Goal: Check status: Check status

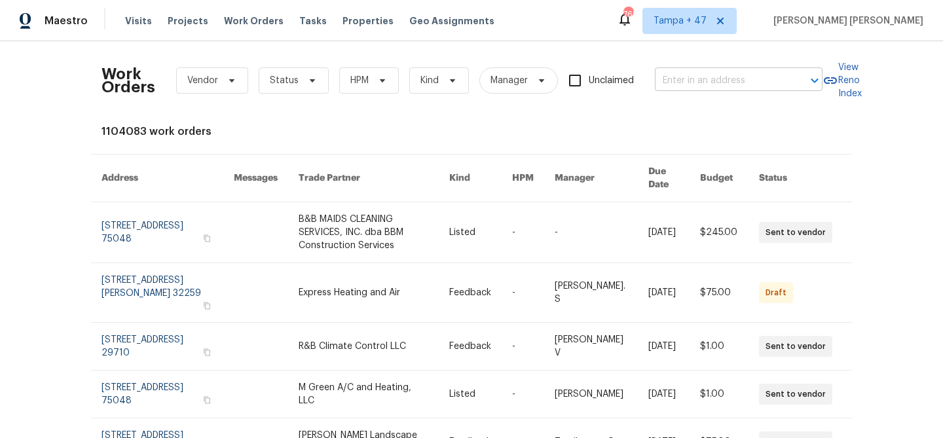
click at [692, 88] on input "text" at bounding box center [720, 81] width 131 height 20
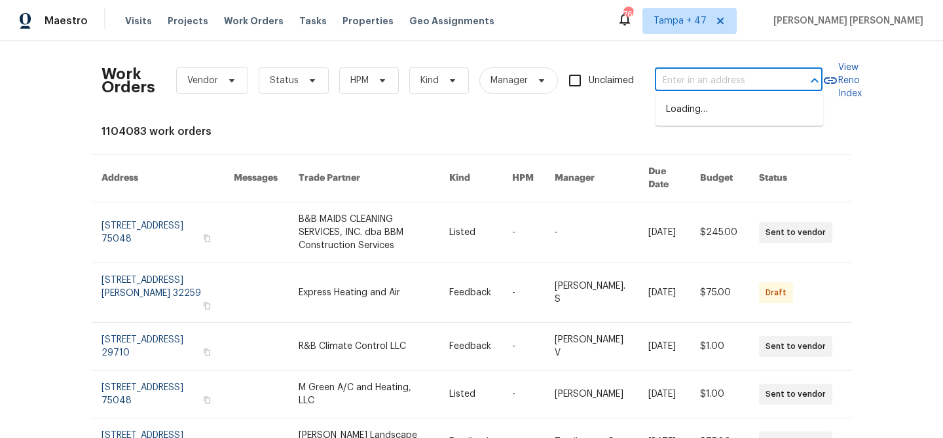
paste input "[STREET_ADDRESS]"
type input "[STREET_ADDRESS]"
click at [695, 104] on li "[STREET_ADDRESS]" at bounding box center [739, 110] width 168 height 22
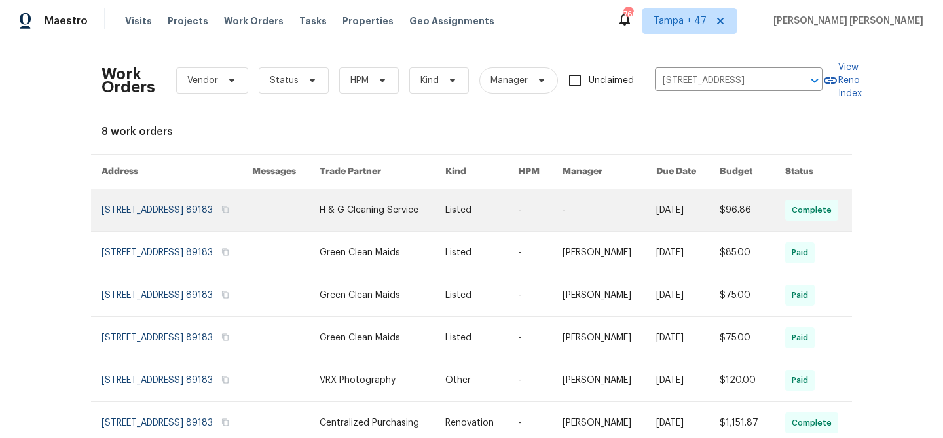
click at [657, 200] on td "[DATE]" at bounding box center [678, 210] width 64 height 43
click at [428, 206] on link at bounding box center [383, 210] width 126 height 42
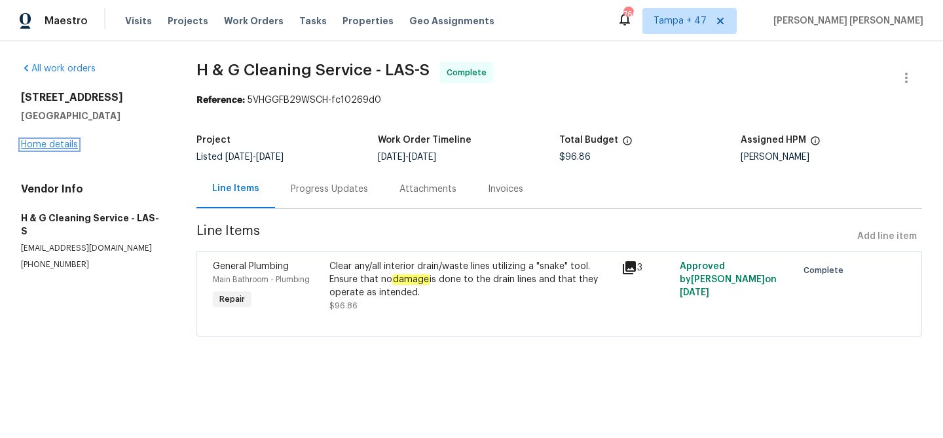
click at [46, 145] on link "Home details" at bounding box center [49, 144] width 57 height 9
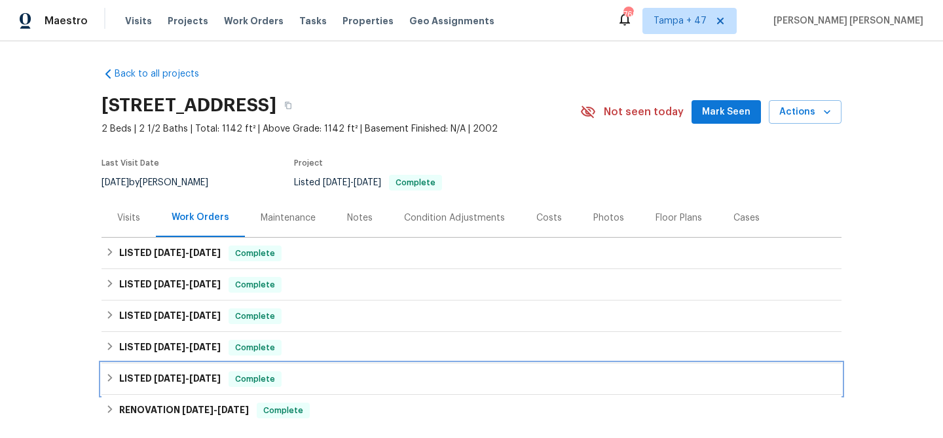
click at [241, 368] on div "LISTED [DATE] - [DATE] Complete" at bounding box center [471, 378] width 740 height 31
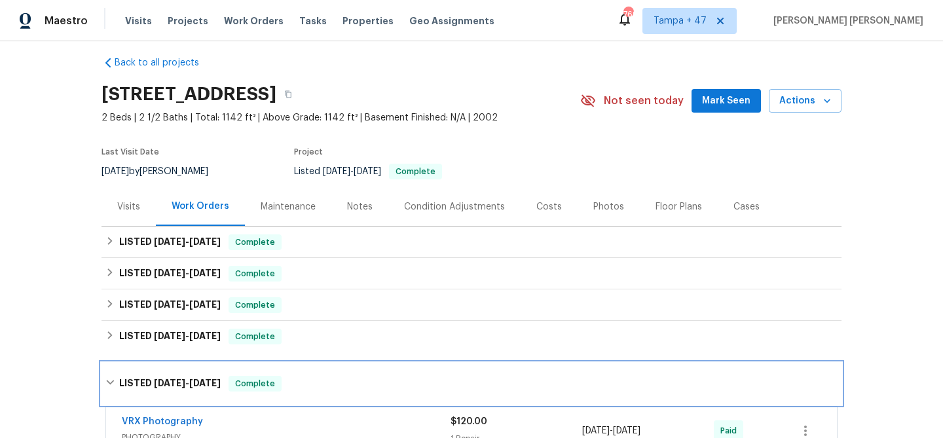
scroll to position [12, 0]
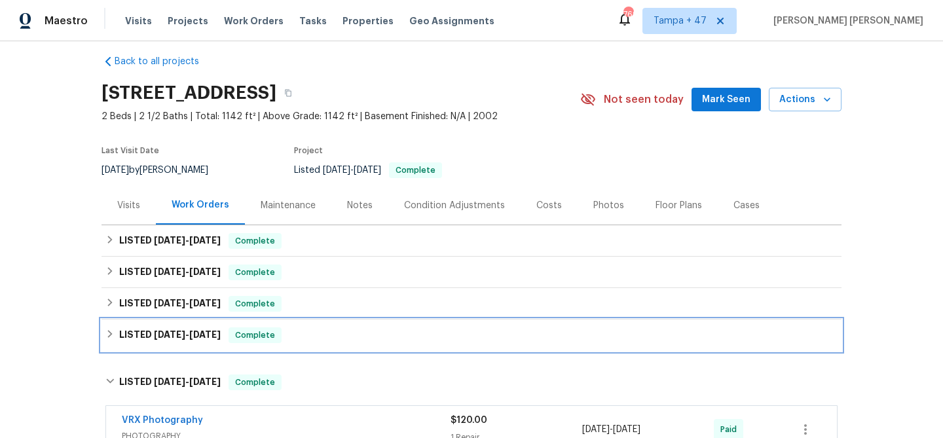
click at [257, 325] on div "LISTED [DATE] - [DATE] Complete" at bounding box center [471, 335] width 740 height 31
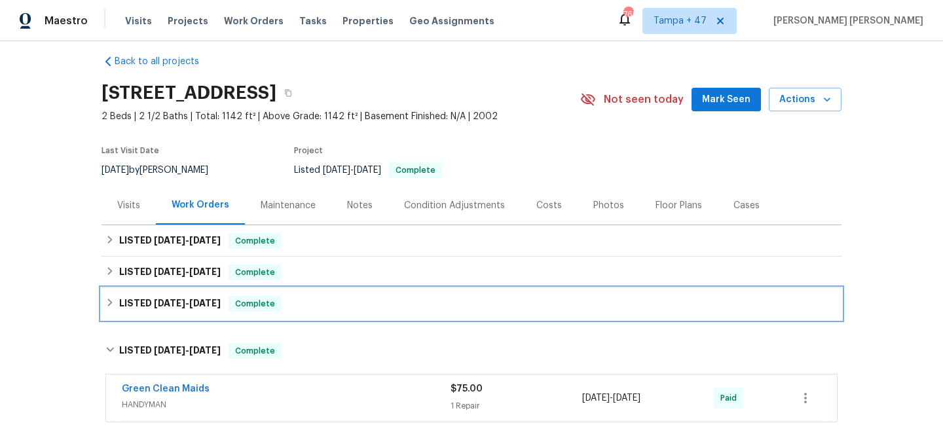
click at [274, 303] on span "Complete" at bounding box center [255, 303] width 50 height 13
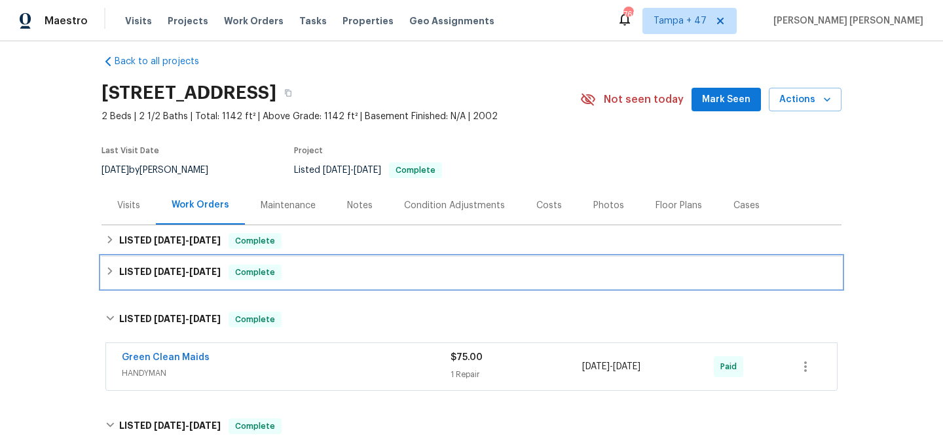
click at [288, 280] on div "LISTED [DATE] - [DATE] Complete" at bounding box center [471, 272] width 740 height 31
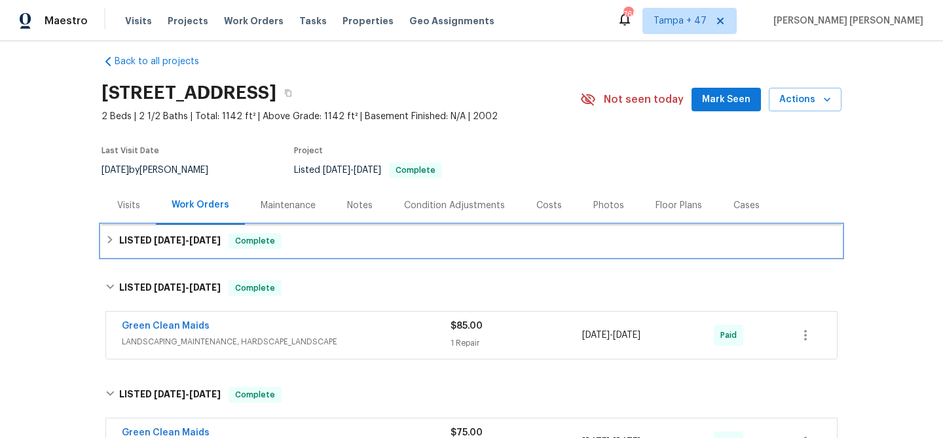
click at [314, 242] on div "LISTED [DATE] - [DATE] Complete" at bounding box center [471, 241] width 732 height 16
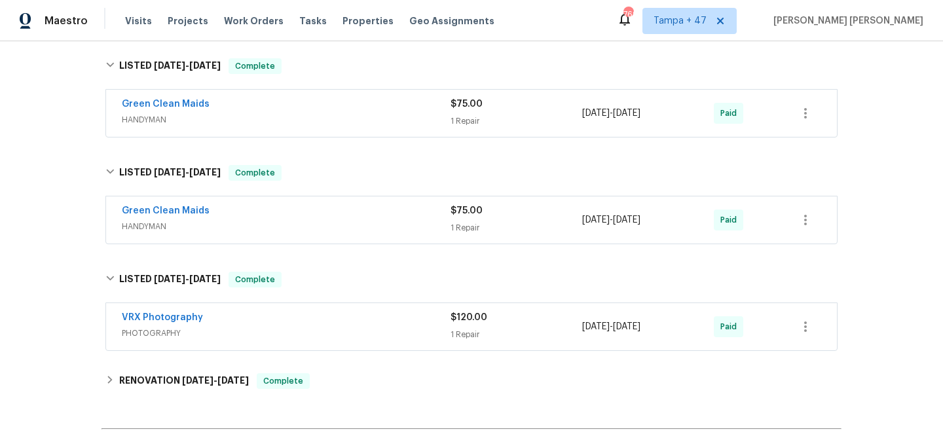
scroll to position [412, 0]
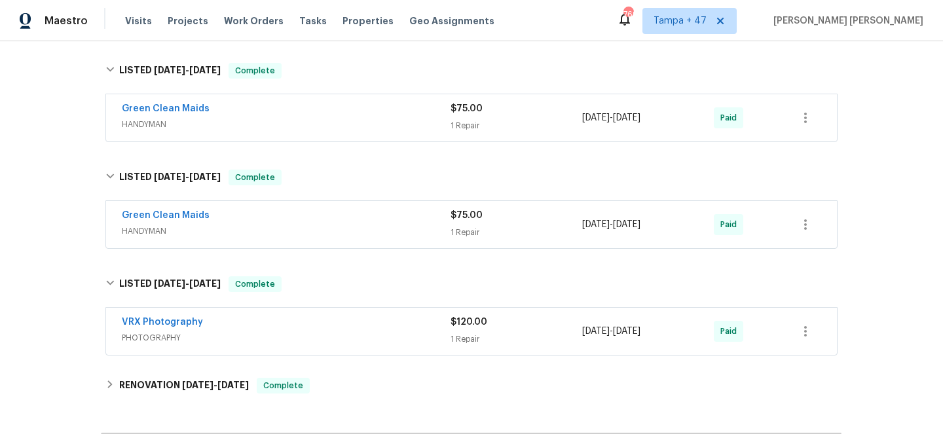
click at [377, 232] on span "HANDYMAN" at bounding box center [286, 231] width 329 height 13
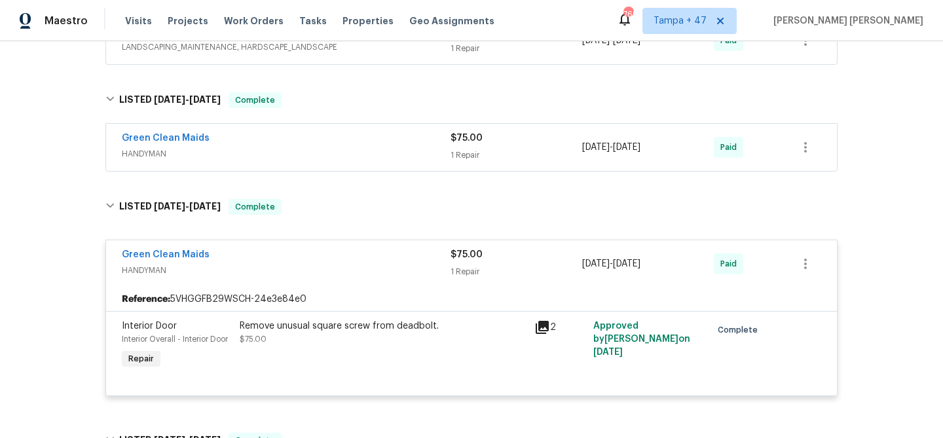
scroll to position [375, 0]
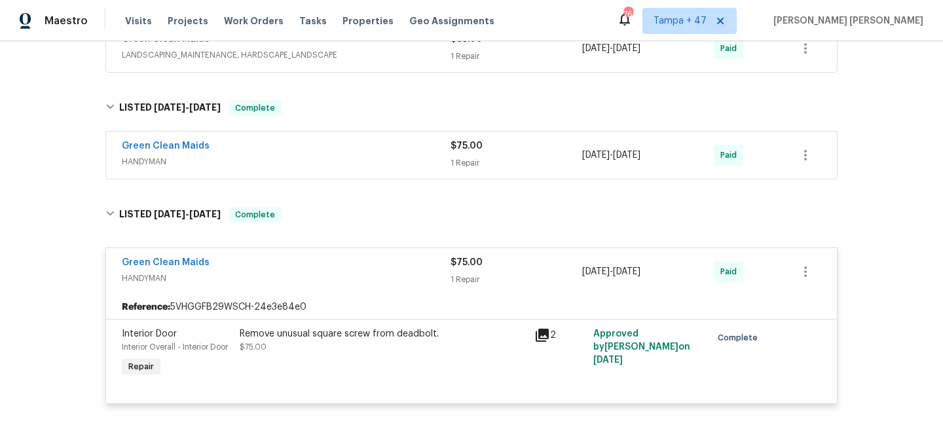
click at [410, 152] on div "Green Clean Maids" at bounding box center [286, 147] width 329 height 16
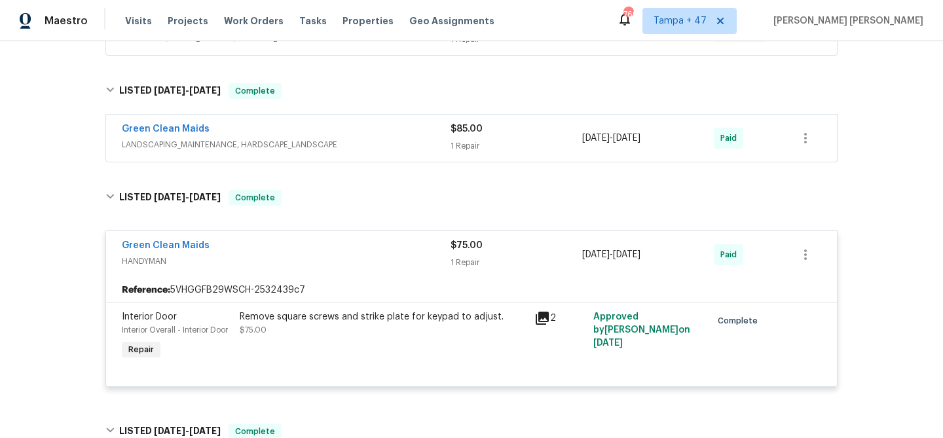
scroll to position [279, 0]
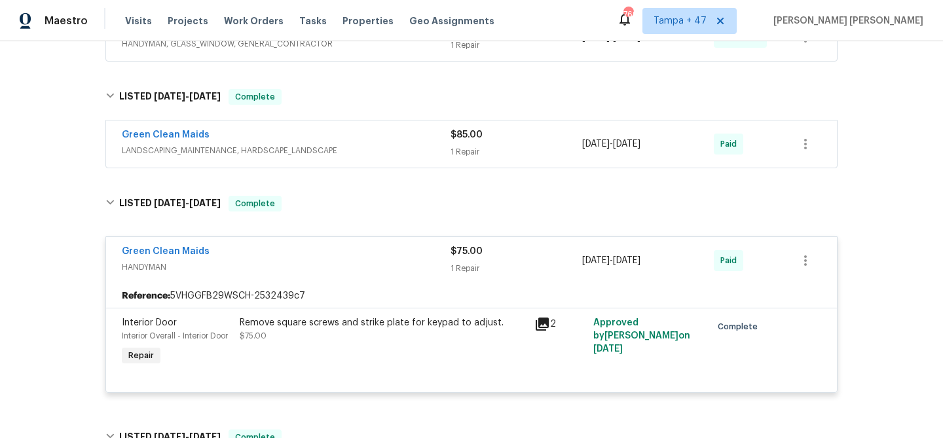
click at [405, 142] on div "Green Clean Maids" at bounding box center [286, 136] width 329 height 16
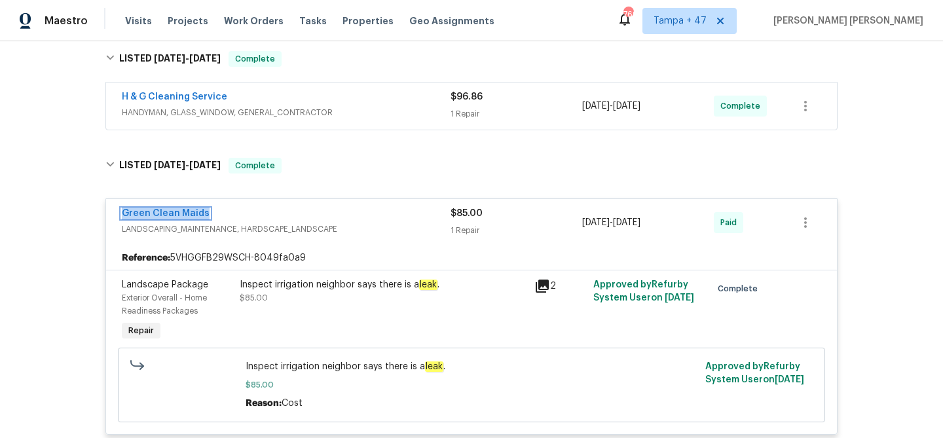
scroll to position [99, 0]
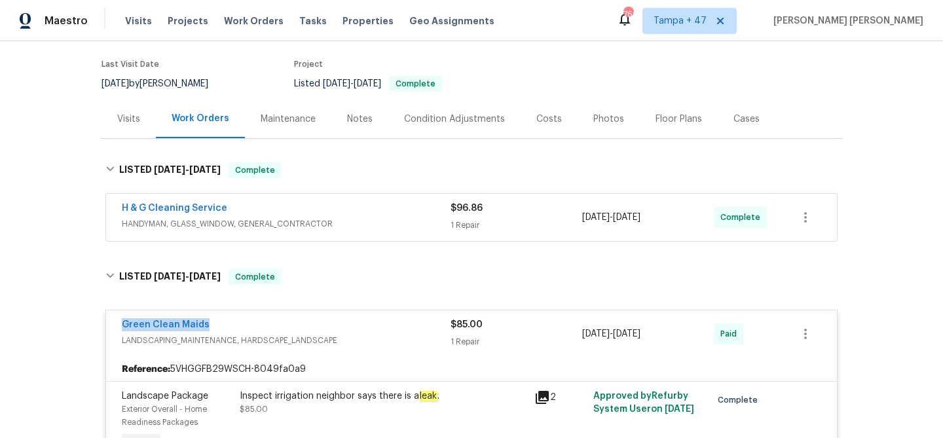
click at [339, 206] on div "H & G Cleaning Service" at bounding box center [286, 210] width 329 height 16
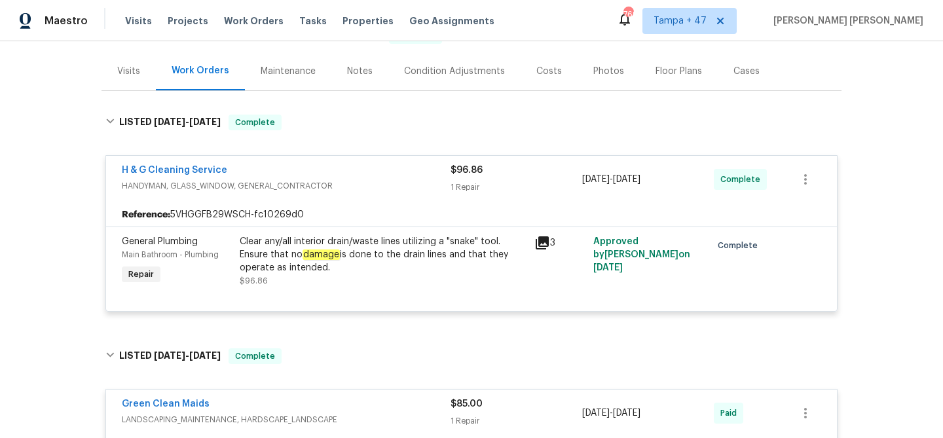
scroll to position [152, 0]
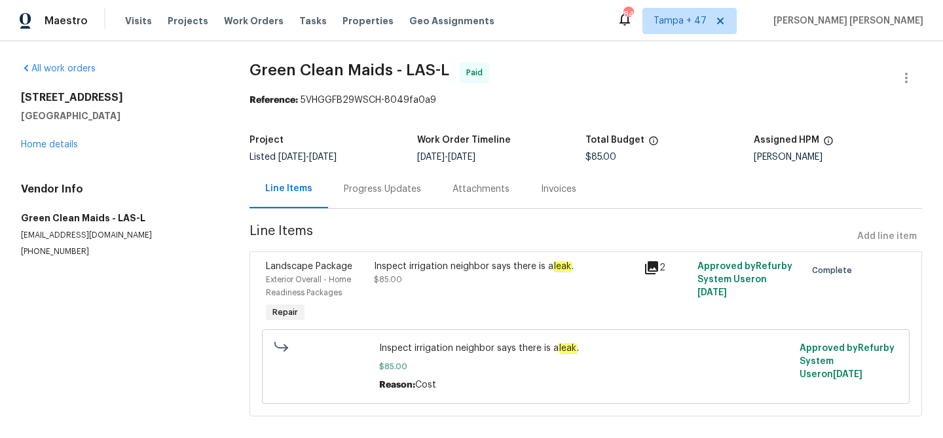
click at [349, 198] on div "Progress Updates" at bounding box center [382, 189] width 109 height 39
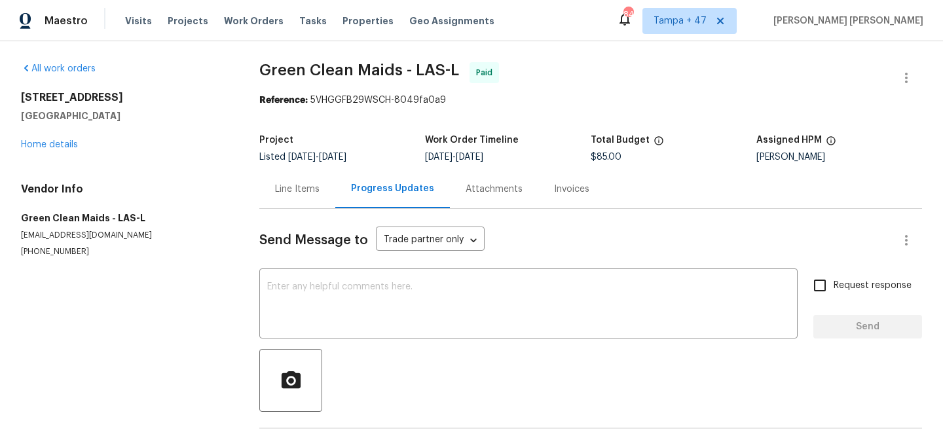
scroll to position [48, 0]
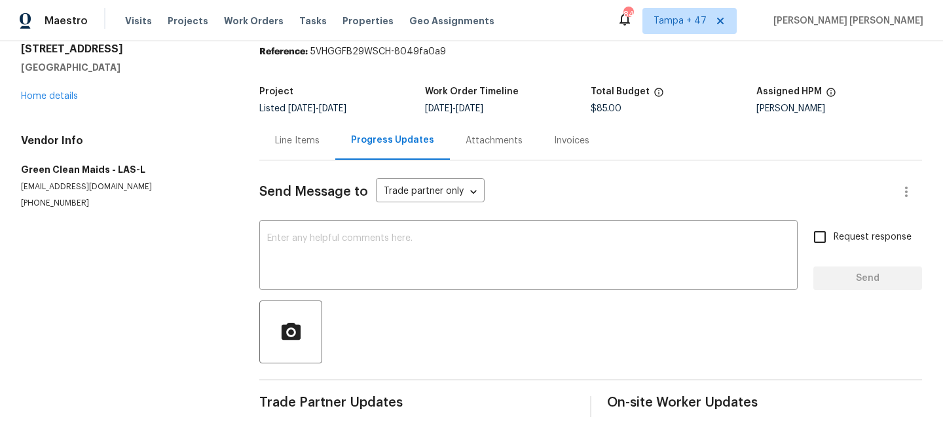
click at [304, 137] on div "Line Items" at bounding box center [297, 140] width 45 height 13
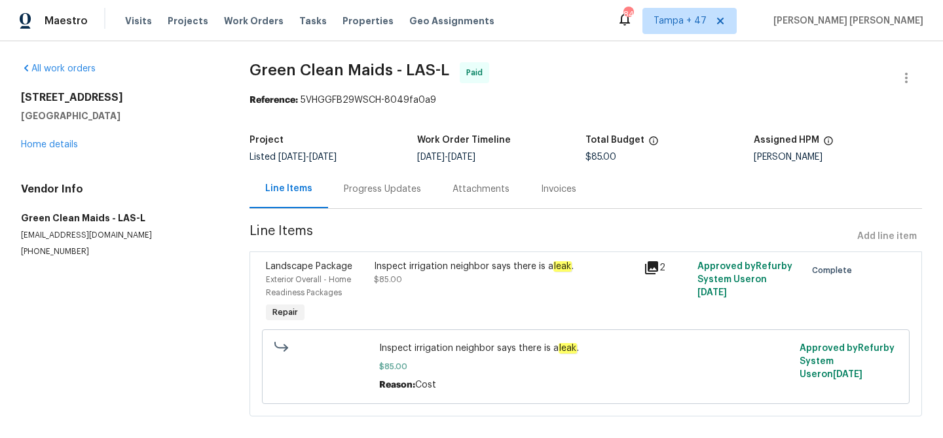
click at [196, 304] on section "All work orders 10366 Midseason Mist St Las Vegas, NV 89183 Home details Vendor…" at bounding box center [119, 247] width 197 height 370
